Goal: Transaction & Acquisition: Purchase product/service

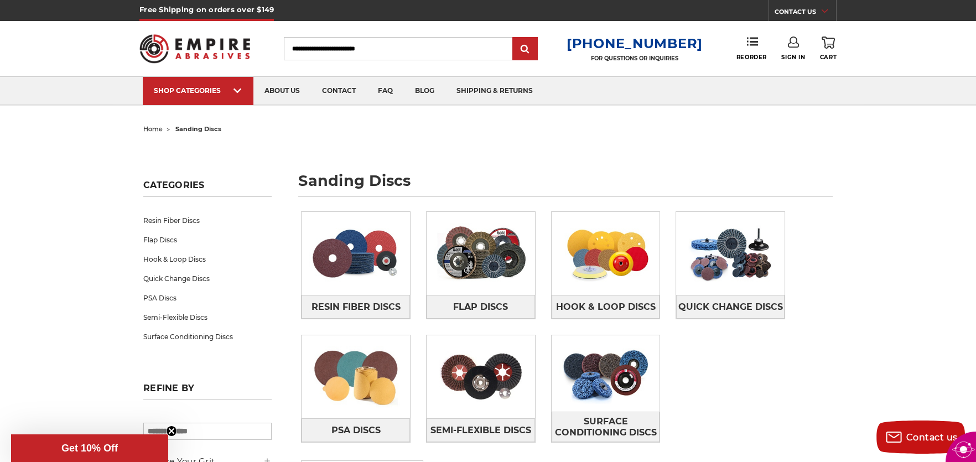
click at [348, 275] on img at bounding box center [356, 253] width 108 height 76
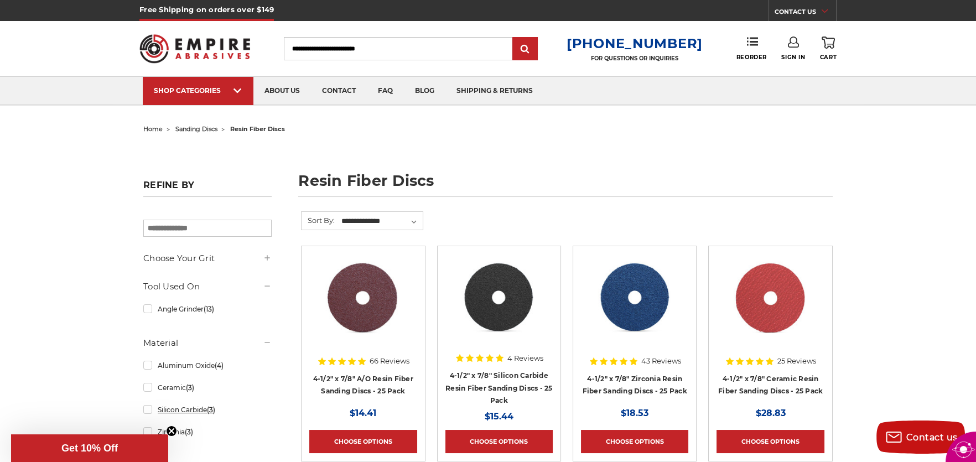
click at [147, 412] on link "Silicon Carbide (3)" at bounding box center [207, 409] width 128 height 19
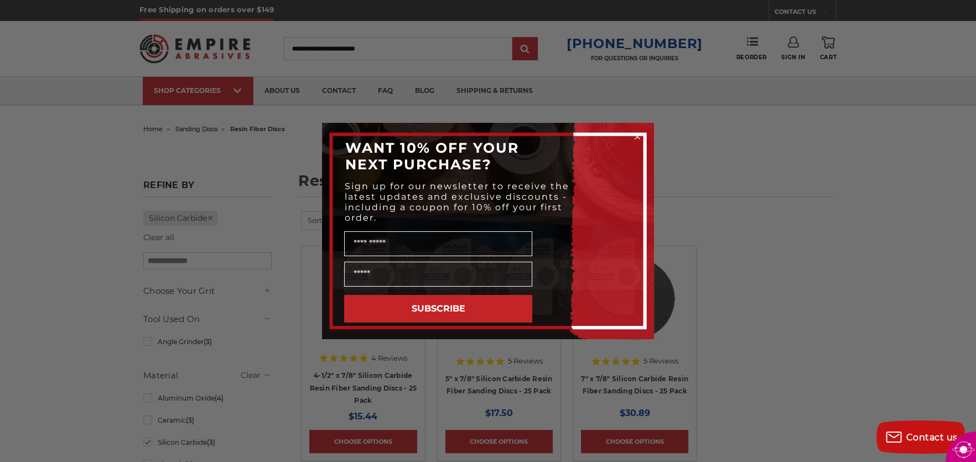
click at [636, 137] on icon "Close dialog" at bounding box center [637, 136] width 11 height 11
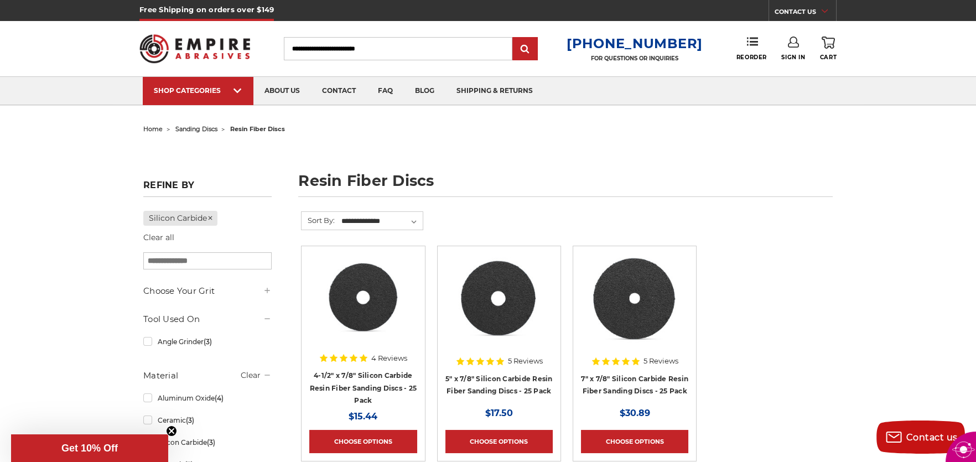
click at [315, 44] on input "Search" at bounding box center [398, 48] width 229 height 23
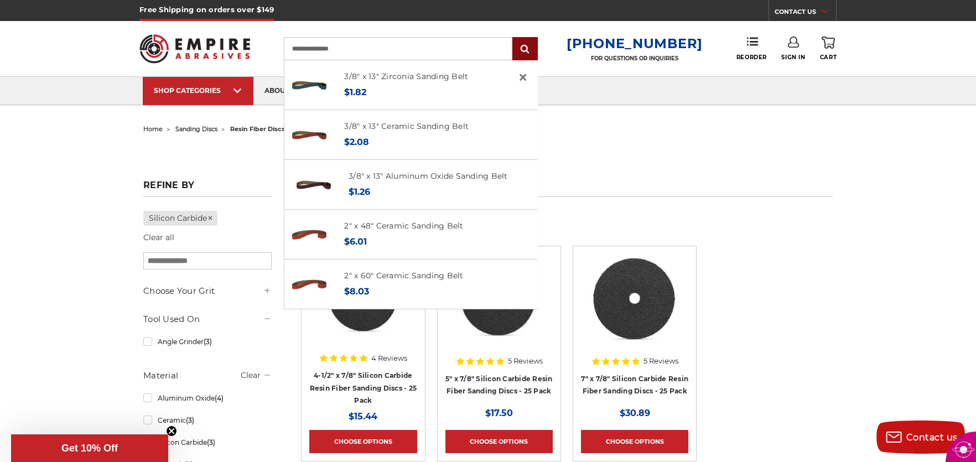
type input "**********"
click at [536, 49] on input "submit" at bounding box center [525, 49] width 22 height 22
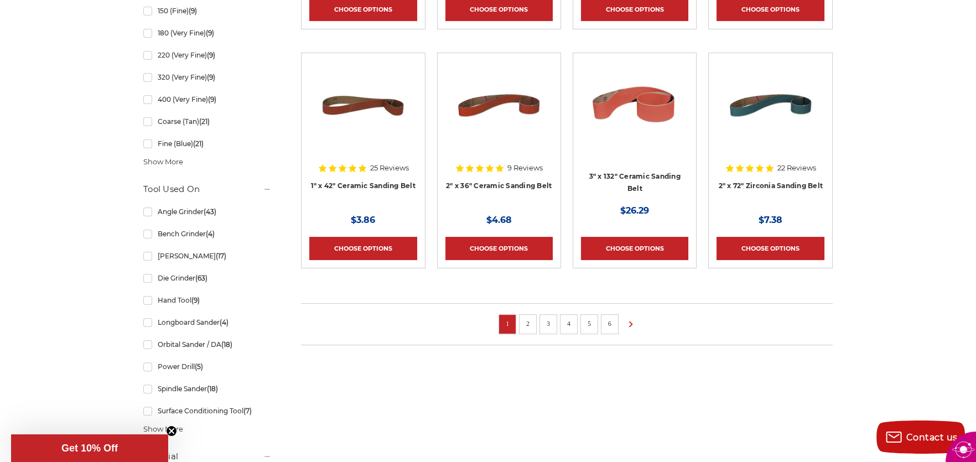
scroll to position [885, 0]
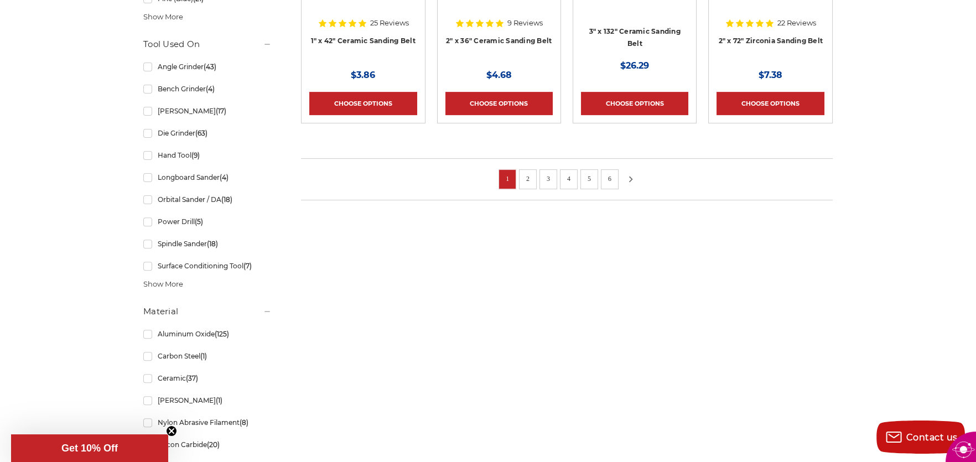
click at [630, 178] on use at bounding box center [631, 179] width 4 height 6
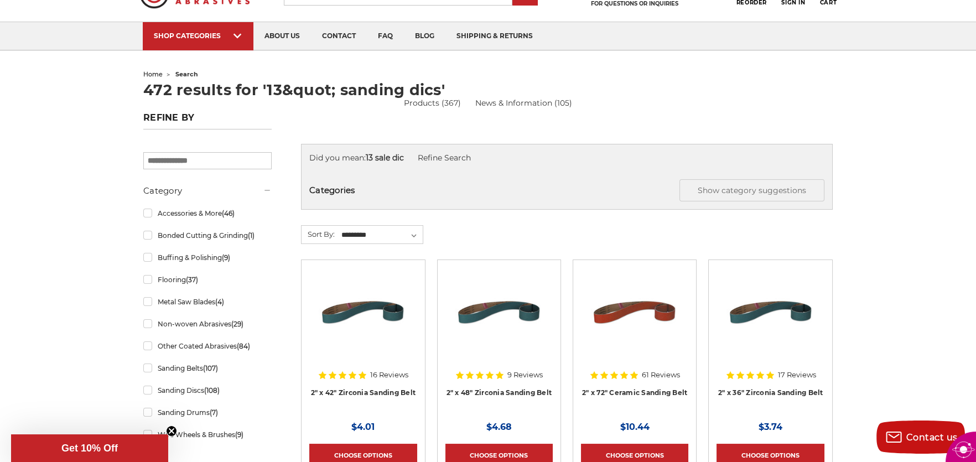
scroll to position [110, 0]
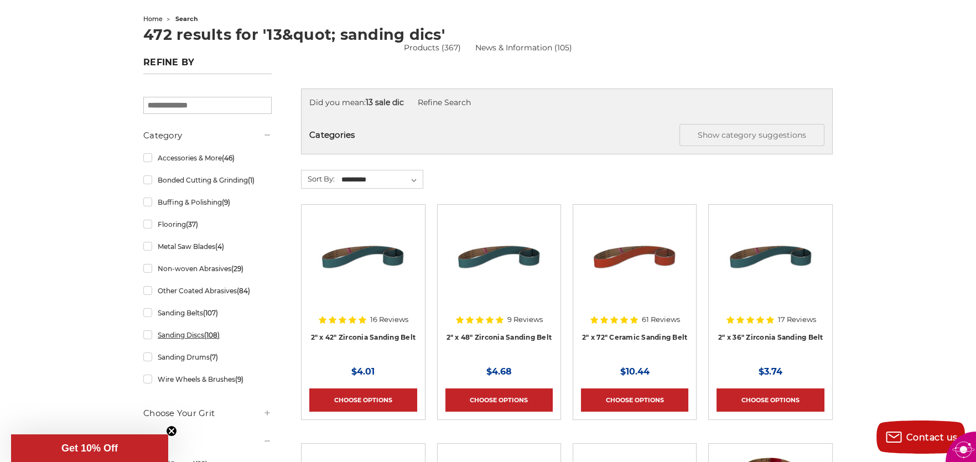
click at [146, 338] on link "Sanding Discs (108)" at bounding box center [207, 334] width 128 height 19
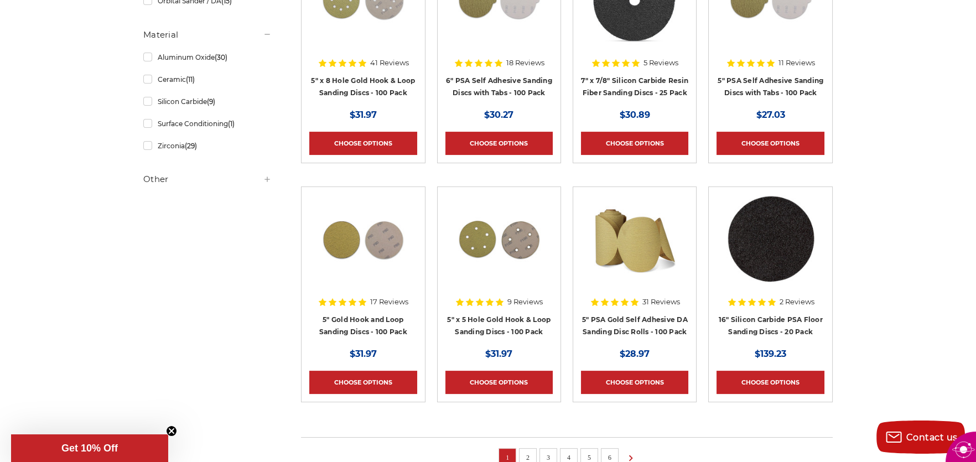
scroll to position [775, 0]
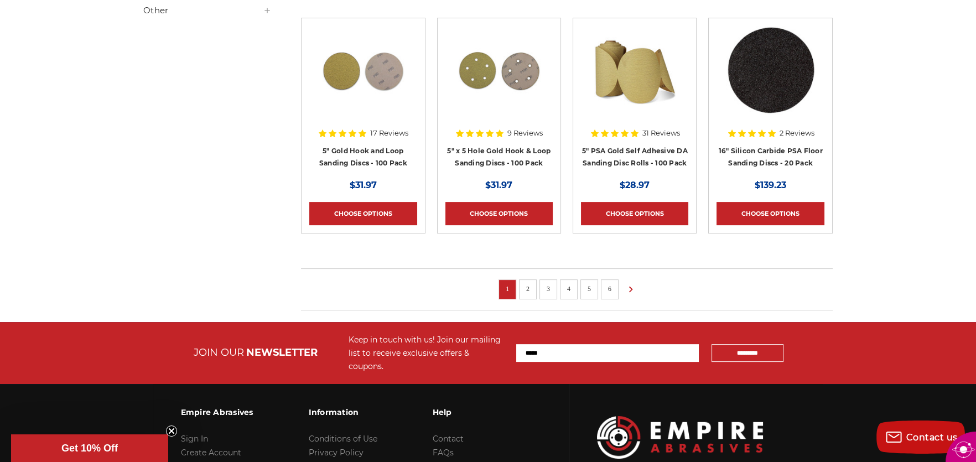
click at [535, 285] on li "2" at bounding box center [528, 289] width 18 height 20
click at [532, 289] on link "2" at bounding box center [527, 289] width 11 height 12
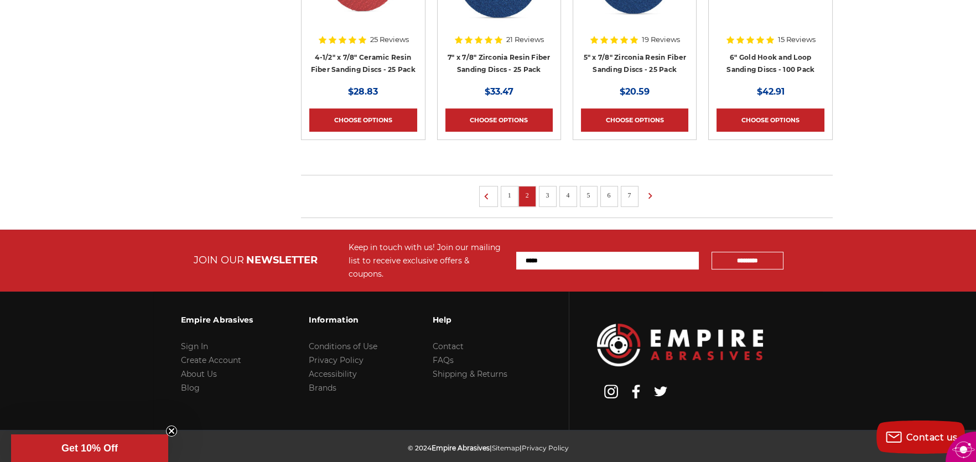
scroll to position [883, 0]
